Goal: Task Accomplishment & Management: Manage account settings

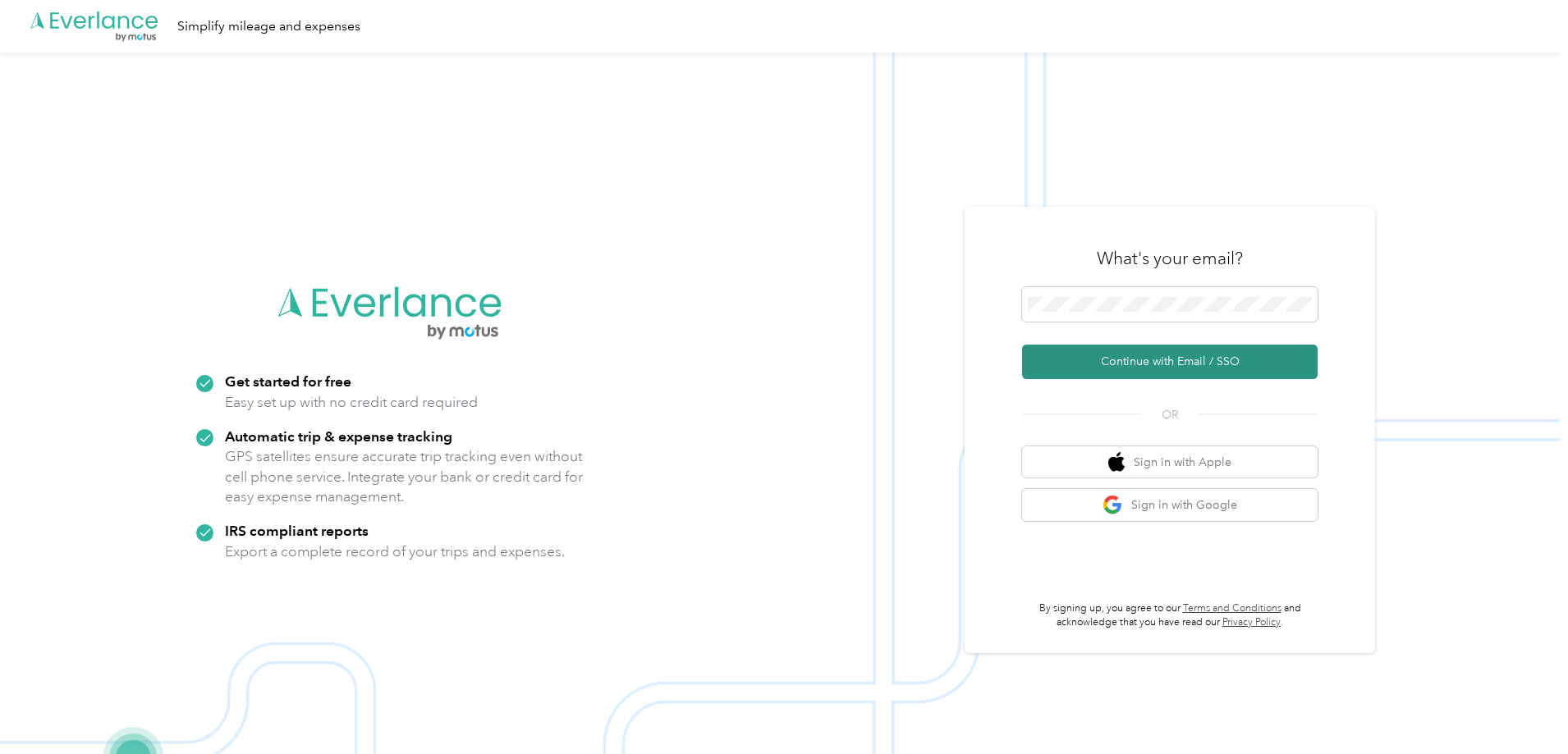
click at [1219, 367] on button "Continue with Email / SSO" at bounding box center [1169, 361] width 295 height 35
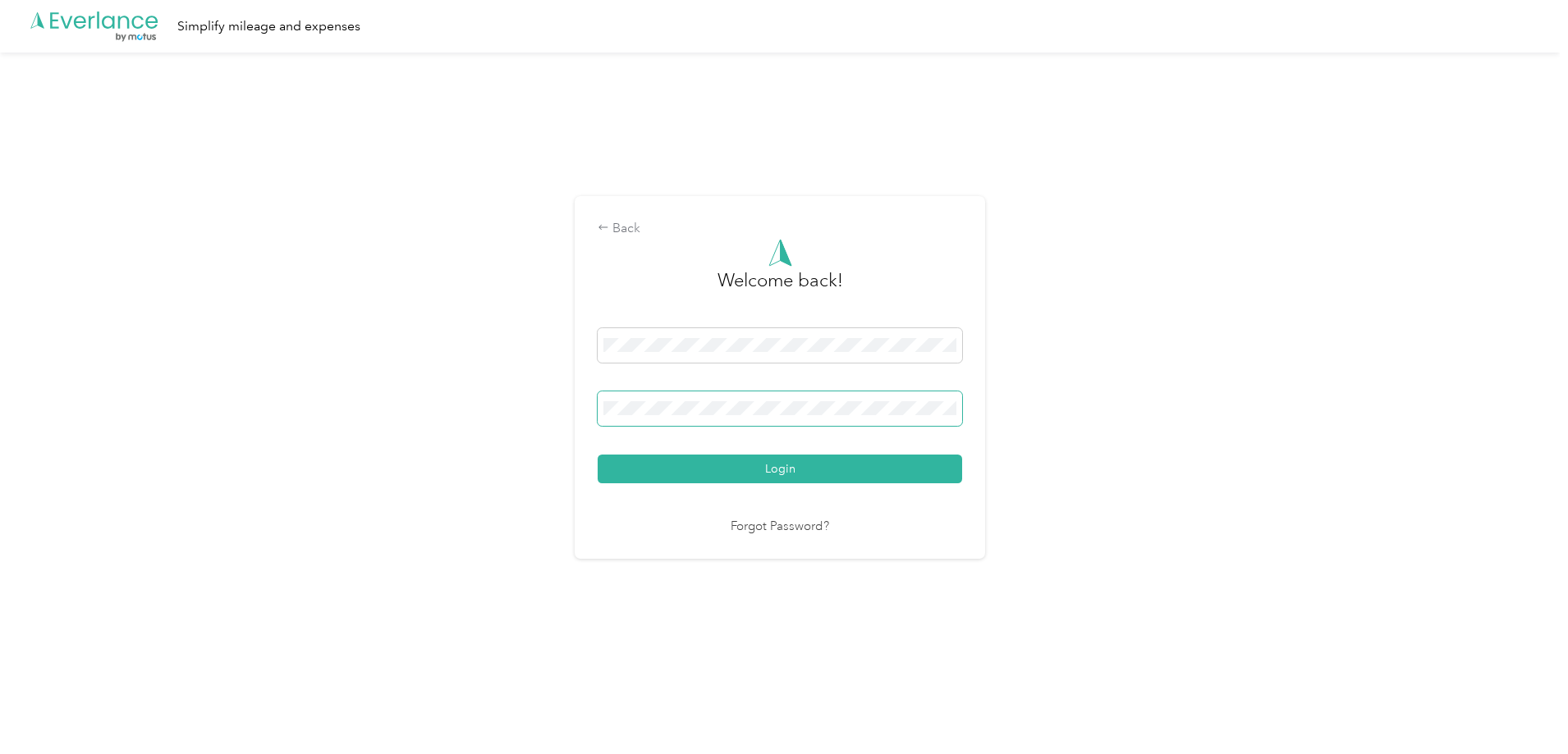
click at [724, 395] on span at bounding box center [779, 409] width 364 height 35
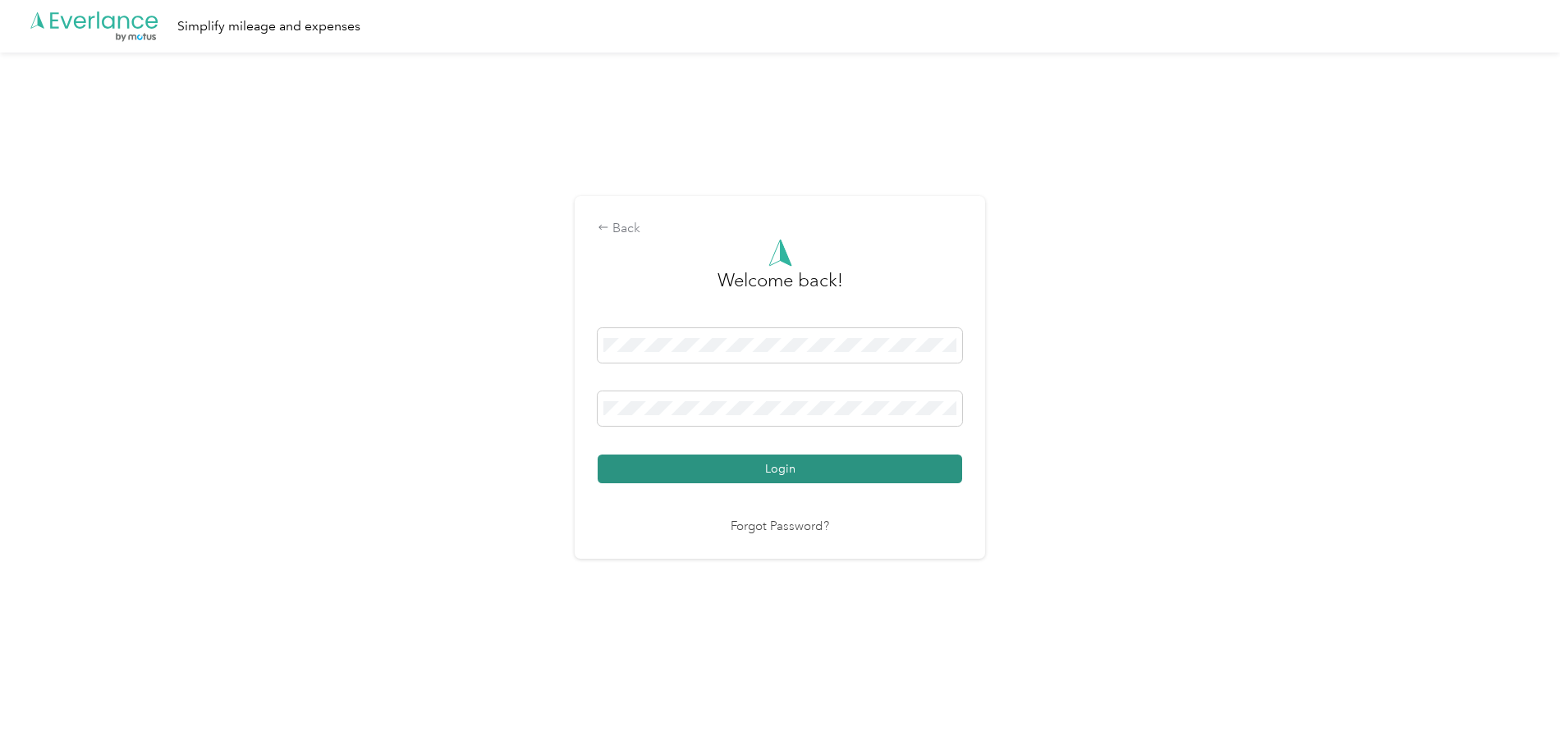
click at [735, 460] on button "Login" at bounding box center [779, 469] width 364 height 29
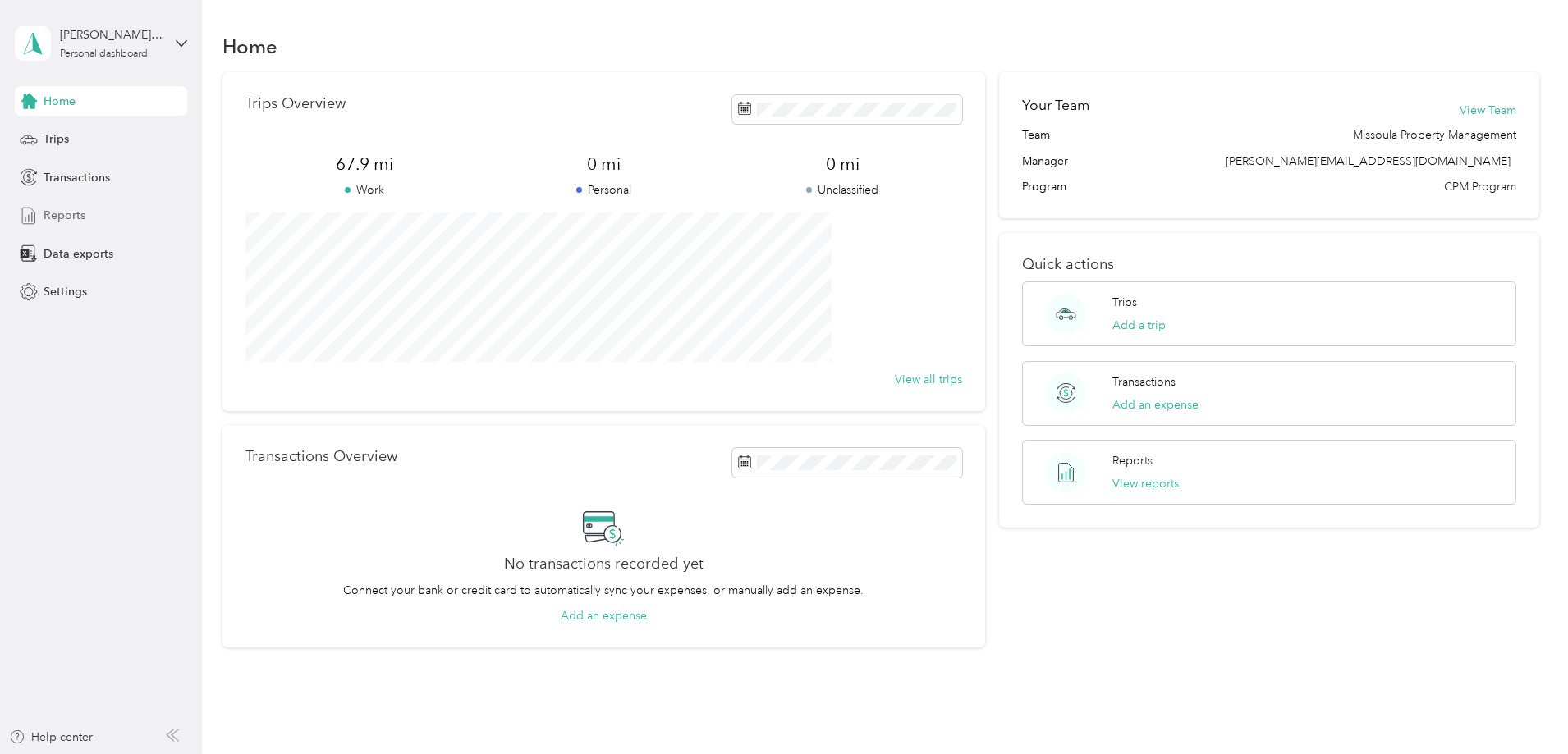
click at [77, 216] on span "Reports" at bounding box center [64, 215] width 41 height 17
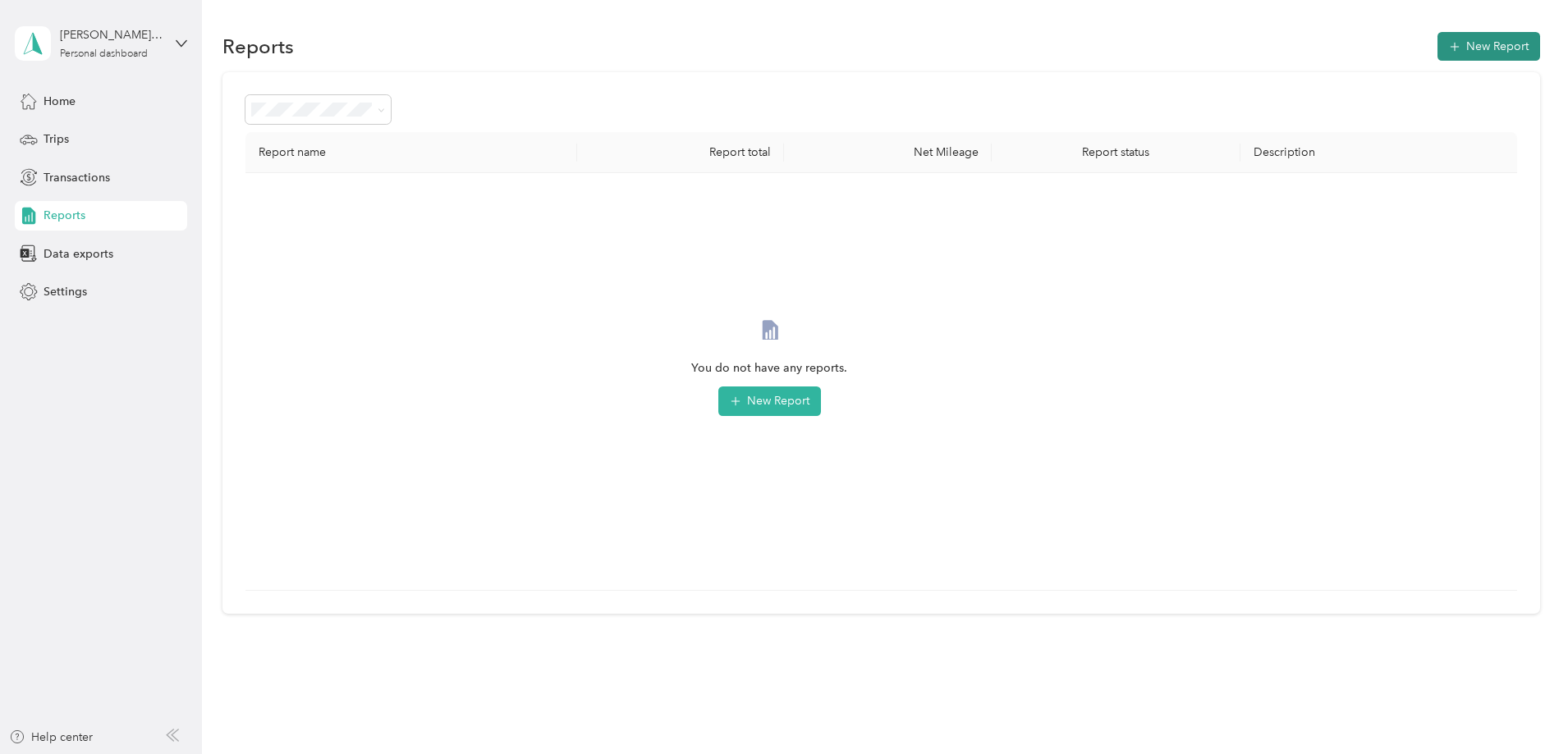
click at [1438, 43] on button "New Report" at bounding box center [1489, 45] width 103 height 29
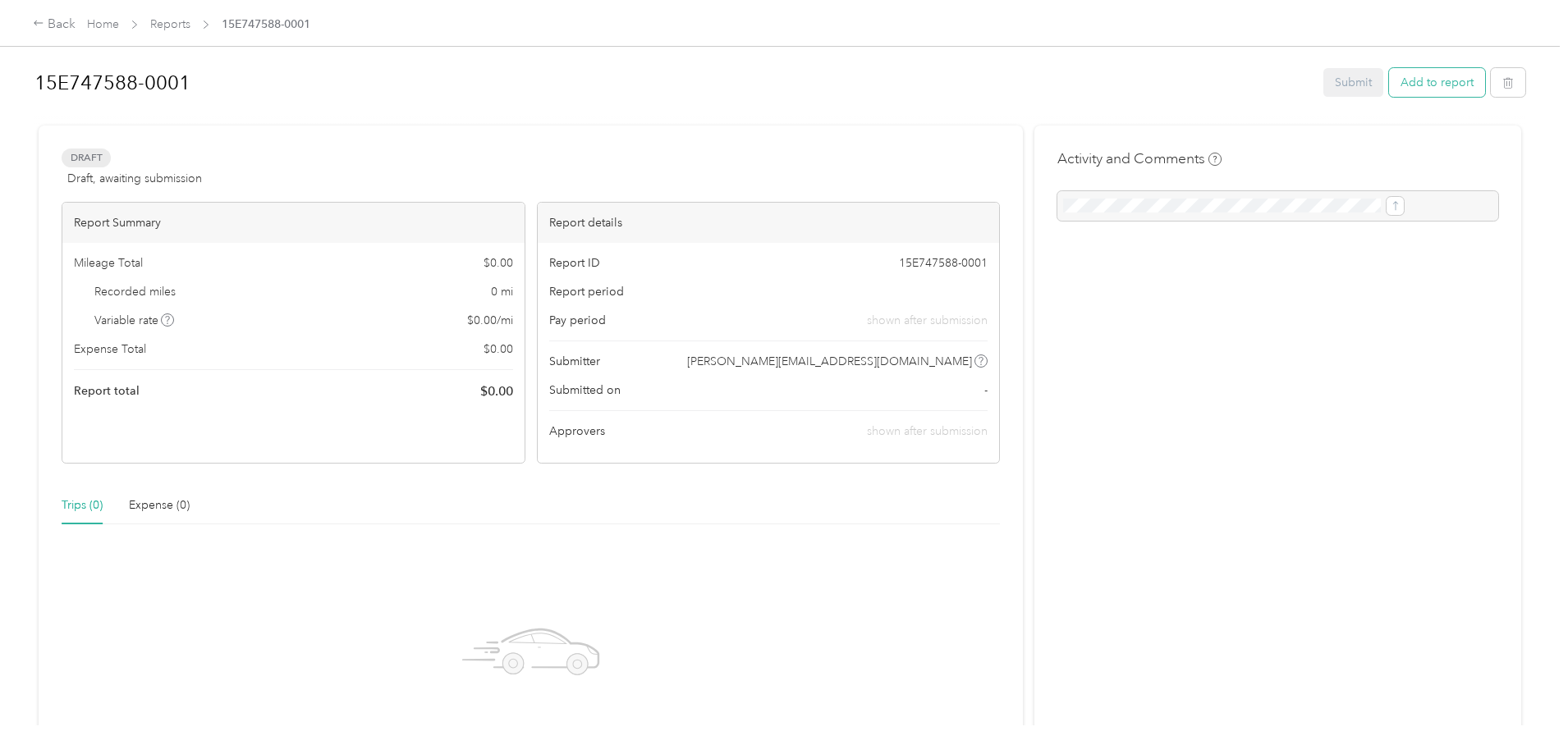
click at [1389, 87] on button "Add to report" at bounding box center [1437, 82] width 96 height 29
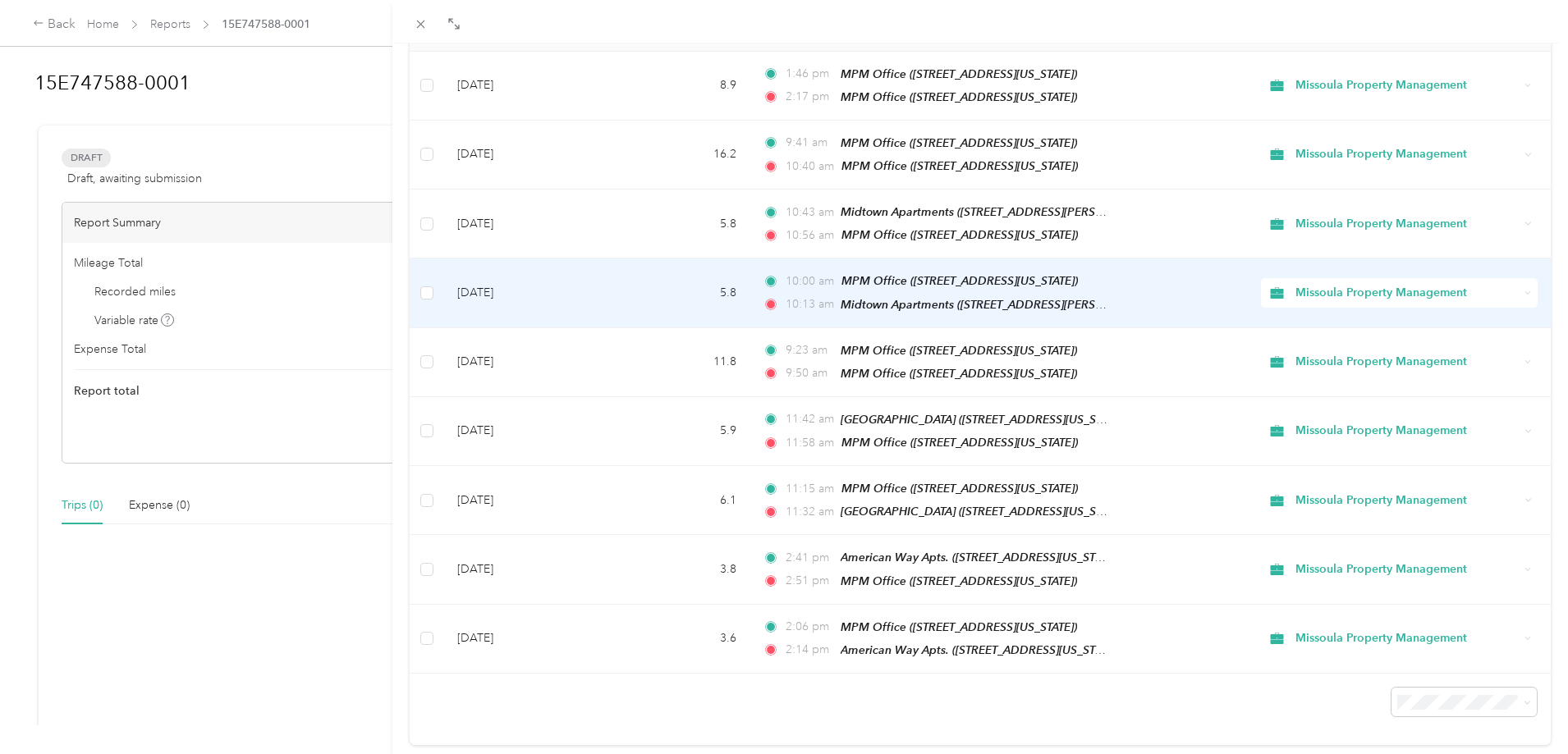
scroll to position [211, 0]
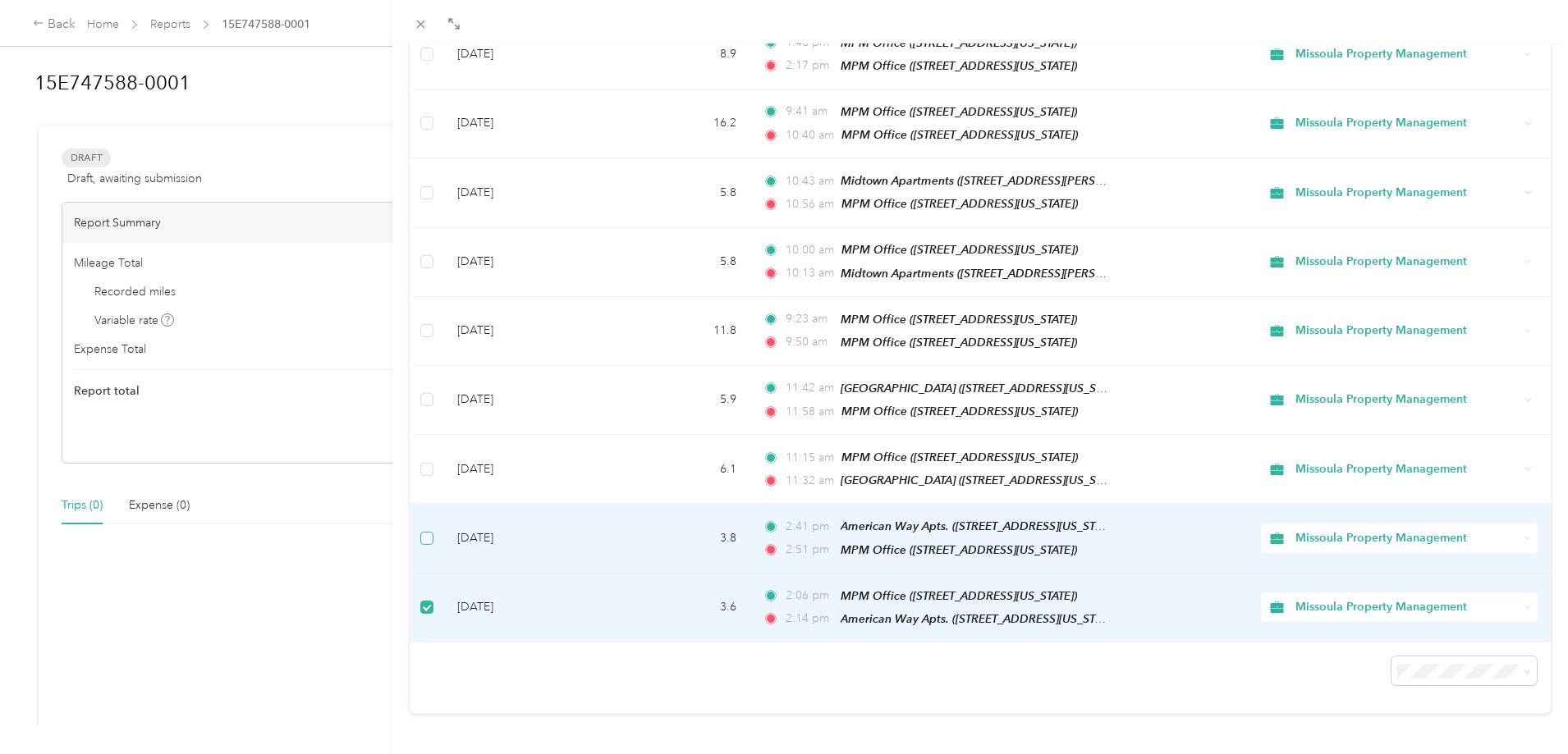
click at [426, 533] on label at bounding box center [427, 538] width 13 height 18
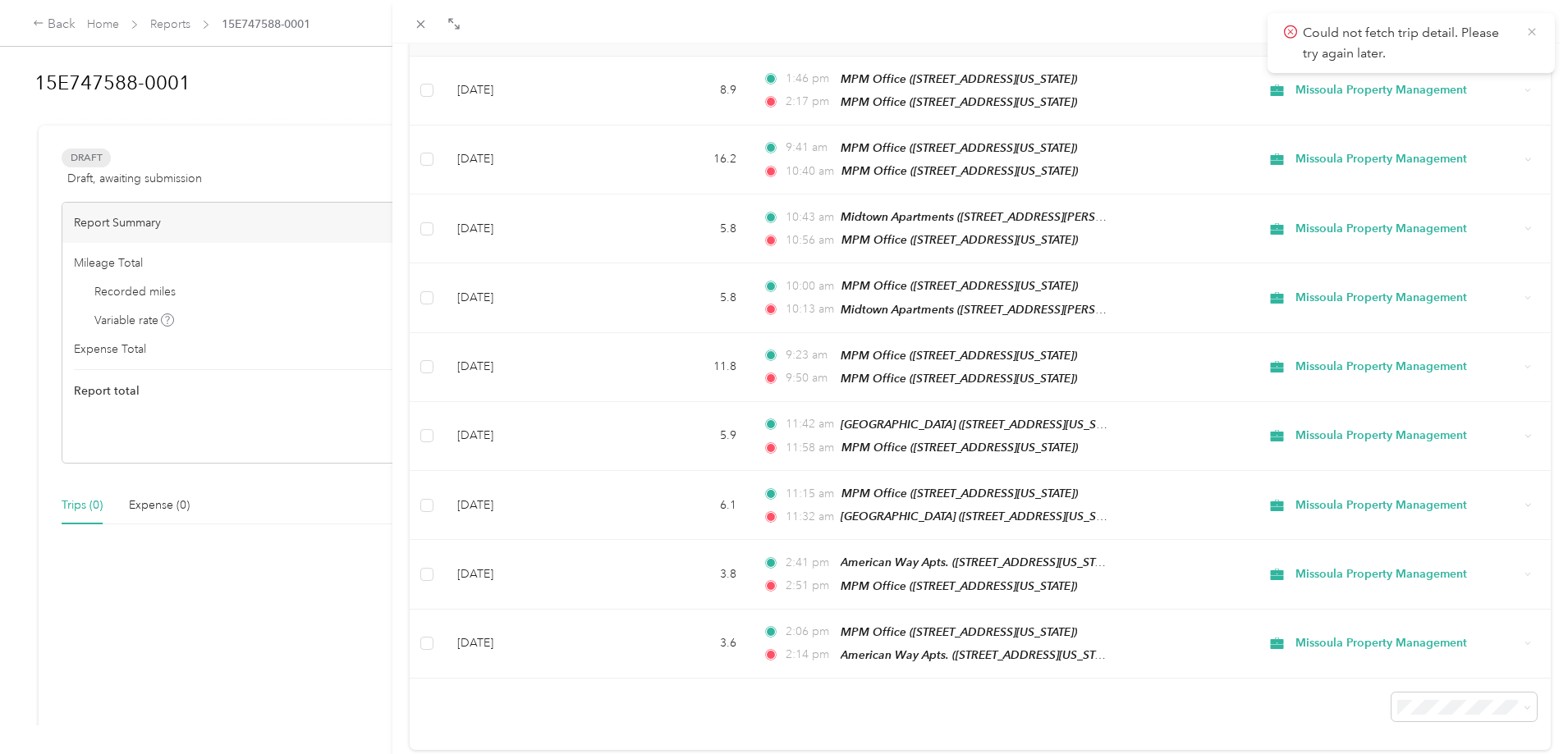
click at [1530, 32] on icon at bounding box center [1531, 32] width 13 height 15
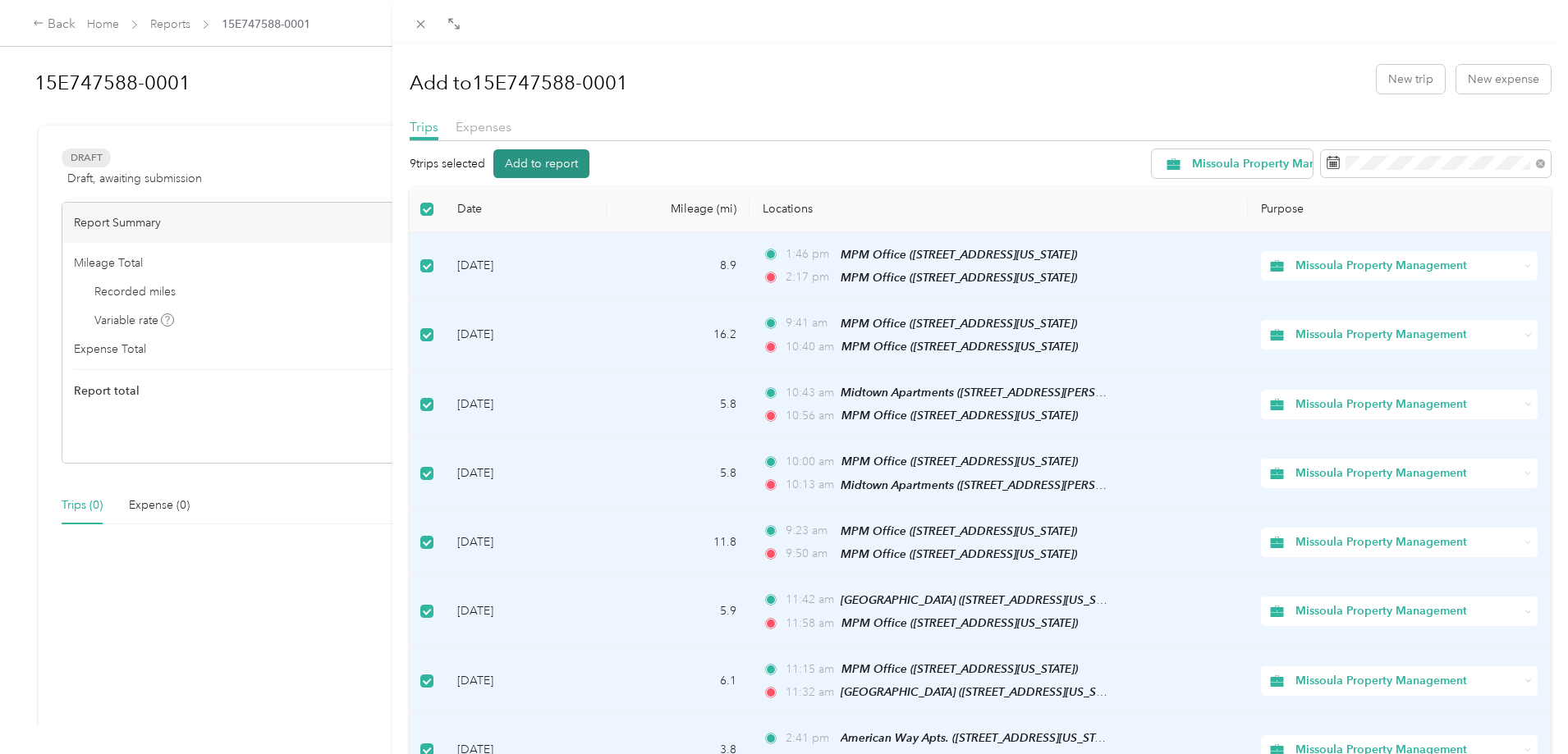
click at [523, 172] on button "Add to report" at bounding box center [541, 163] width 96 height 29
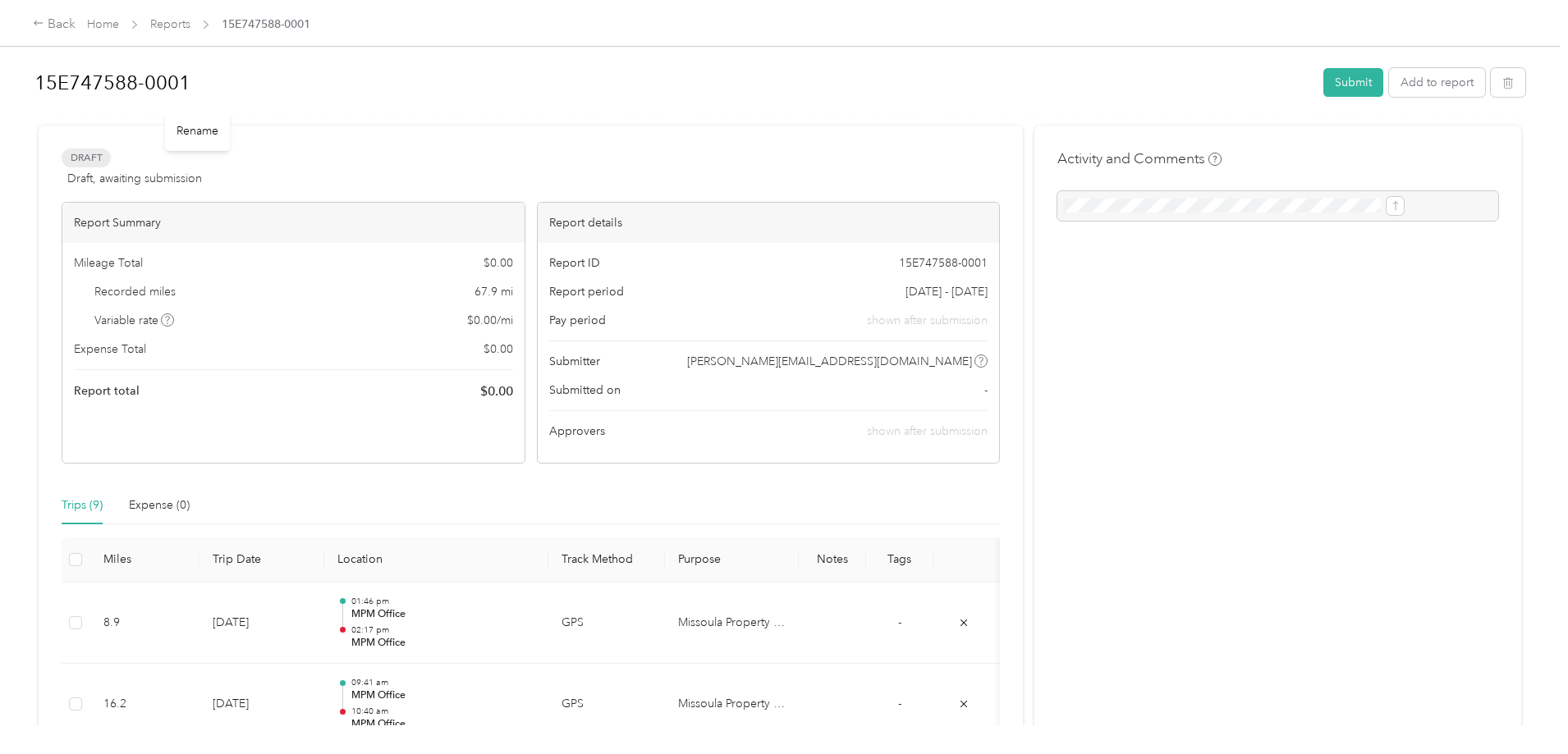
click at [192, 131] on div "Rename" at bounding box center [197, 130] width 65 height 40
click at [196, 132] on div "Rename" at bounding box center [197, 130] width 65 height 40
click at [246, 88] on h1 "15E747588-0001" at bounding box center [673, 83] width 1278 height 39
click at [1323, 93] on button "Submit" at bounding box center [1353, 82] width 60 height 29
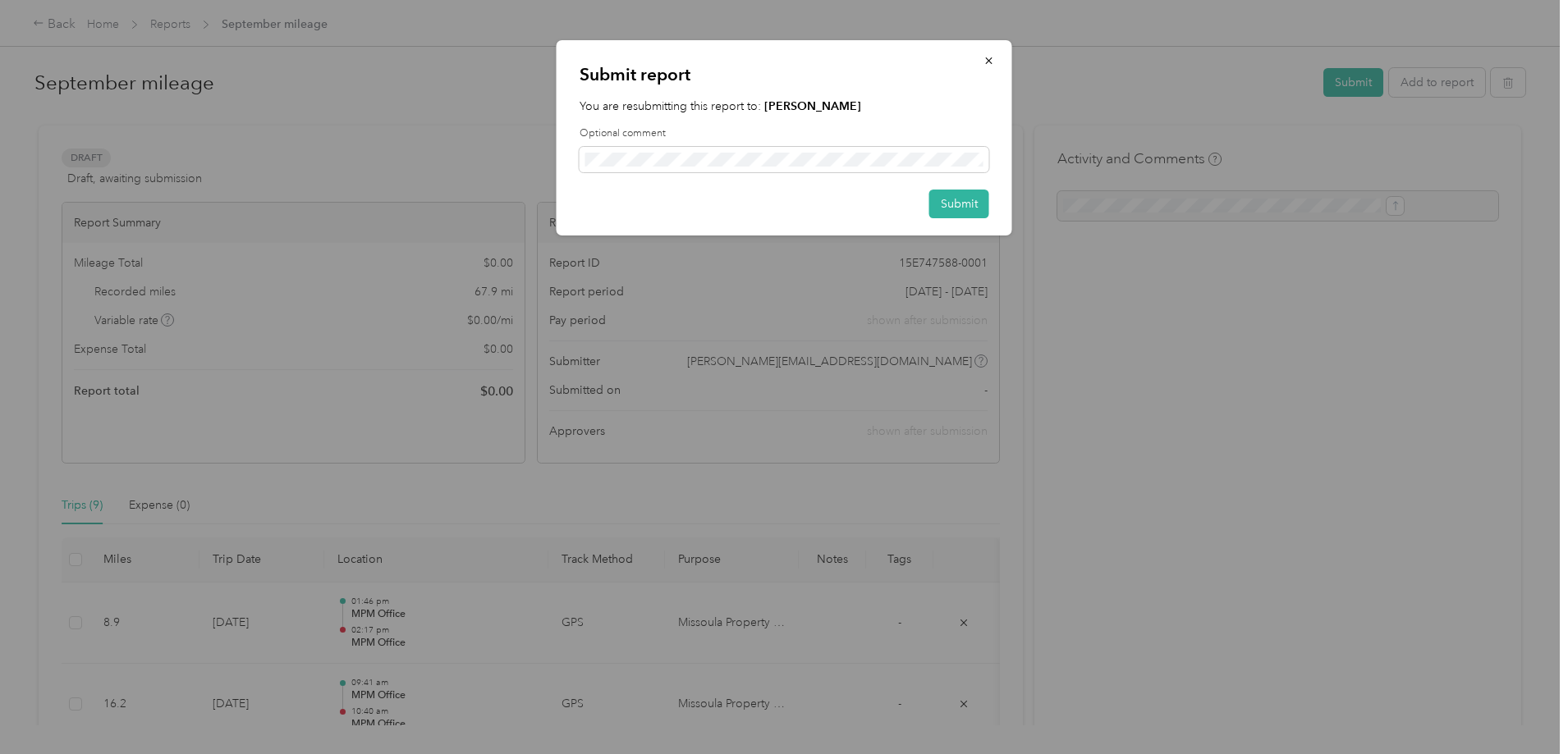
click at [791, 216] on div "Submit" at bounding box center [784, 203] width 410 height 29
click at [954, 201] on button "Submit" at bounding box center [959, 203] width 60 height 29
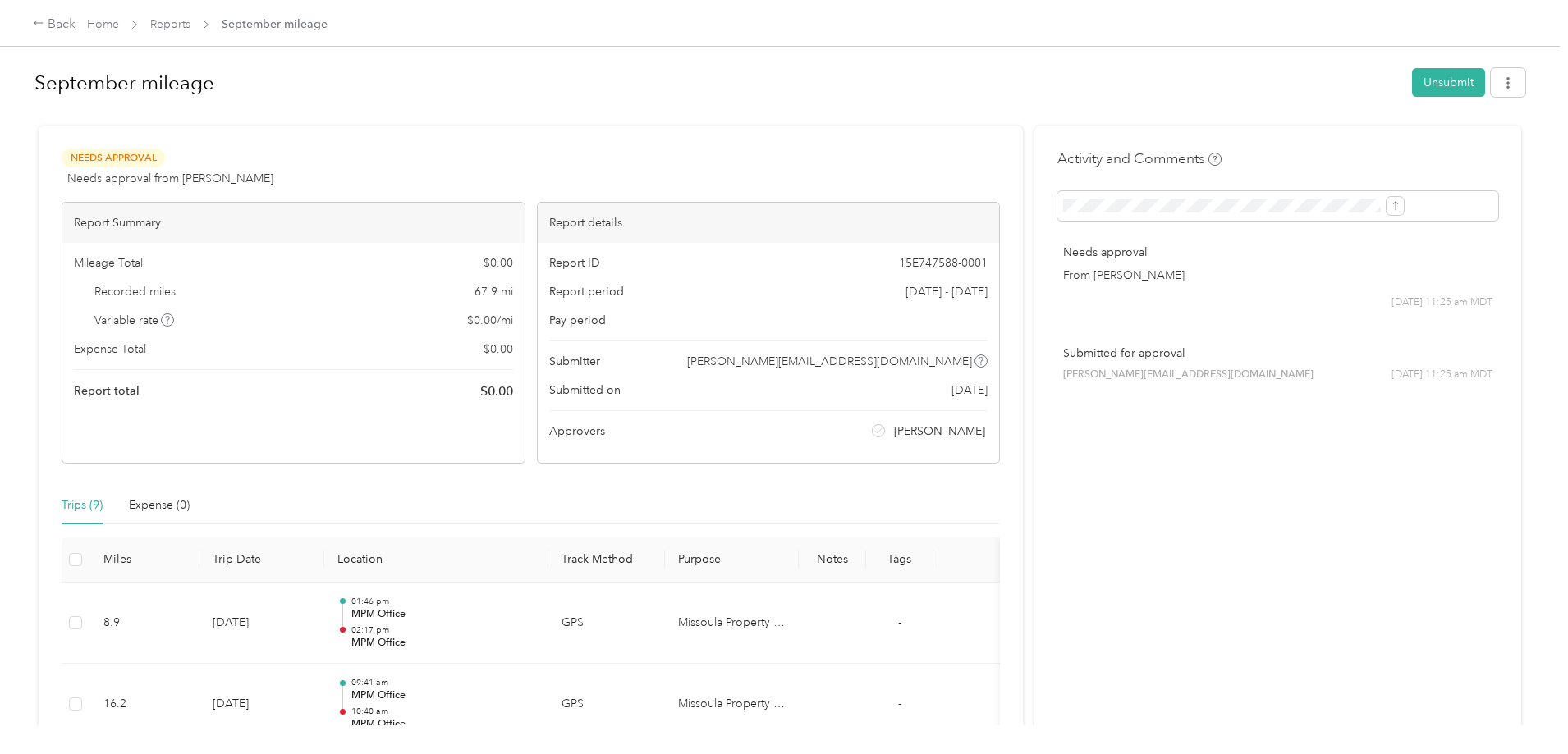
click at [761, 171] on div "Needs Approval Needs approval from [PERSON_NAME] View activity & comments" at bounding box center [530, 168] width 938 height 39
click at [528, 143] on div "Needs Approval Needs approval from [PERSON_NAME] View activity & comments Repor…" at bounding box center [530, 747] width 984 height 1244
drag, startPoint x: 1575, startPoint y: 5, endPoint x: 1393, endPoint y: 337, distance: 378.6
click at [1408, 398] on div "Back Home Reports September mileage September mileage Unsubmit Needs Approval N…" at bounding box center [780, 377] width 1560 height 754
